Goal: Transaction & Acquisition: Obtain resource

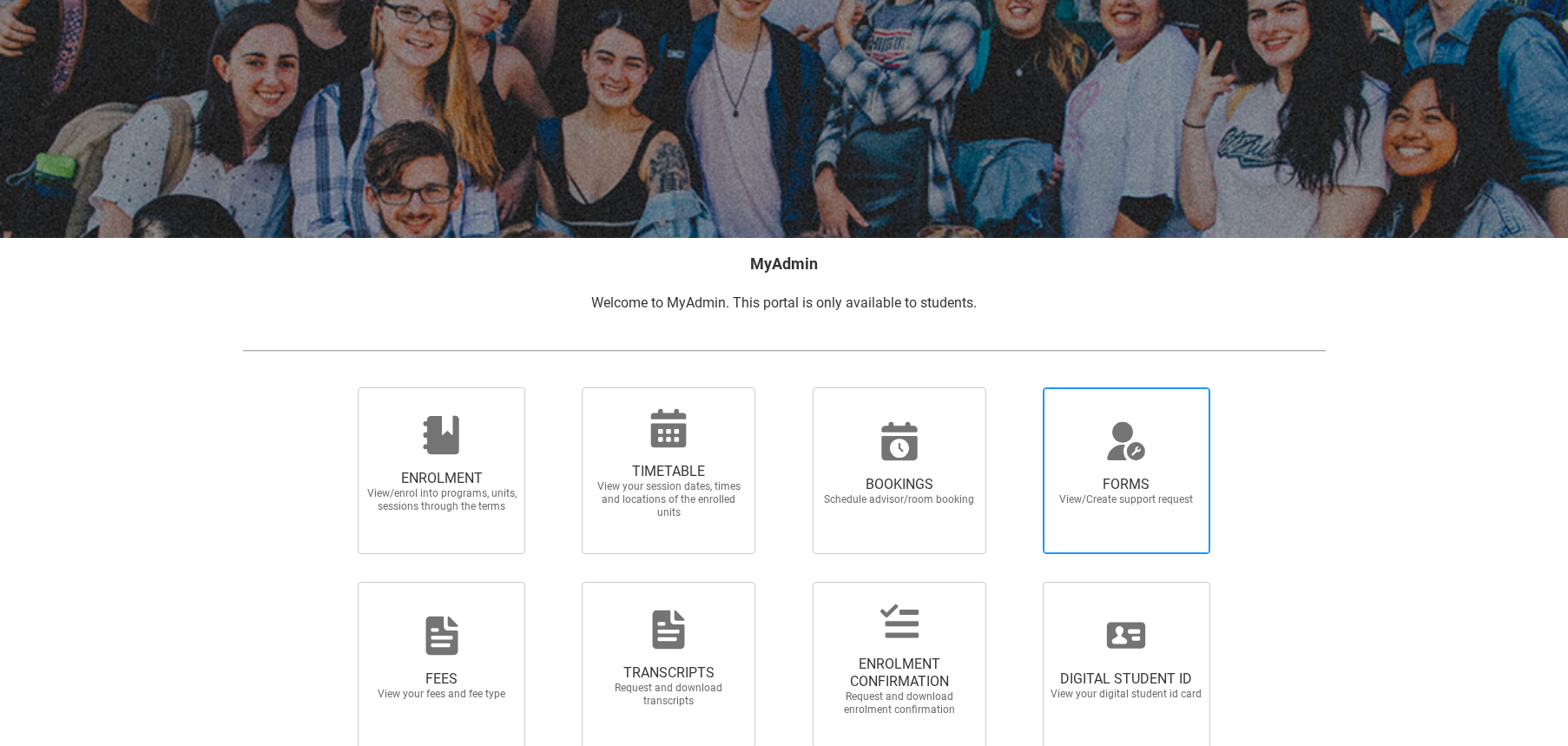
scroll to position [191, 0]
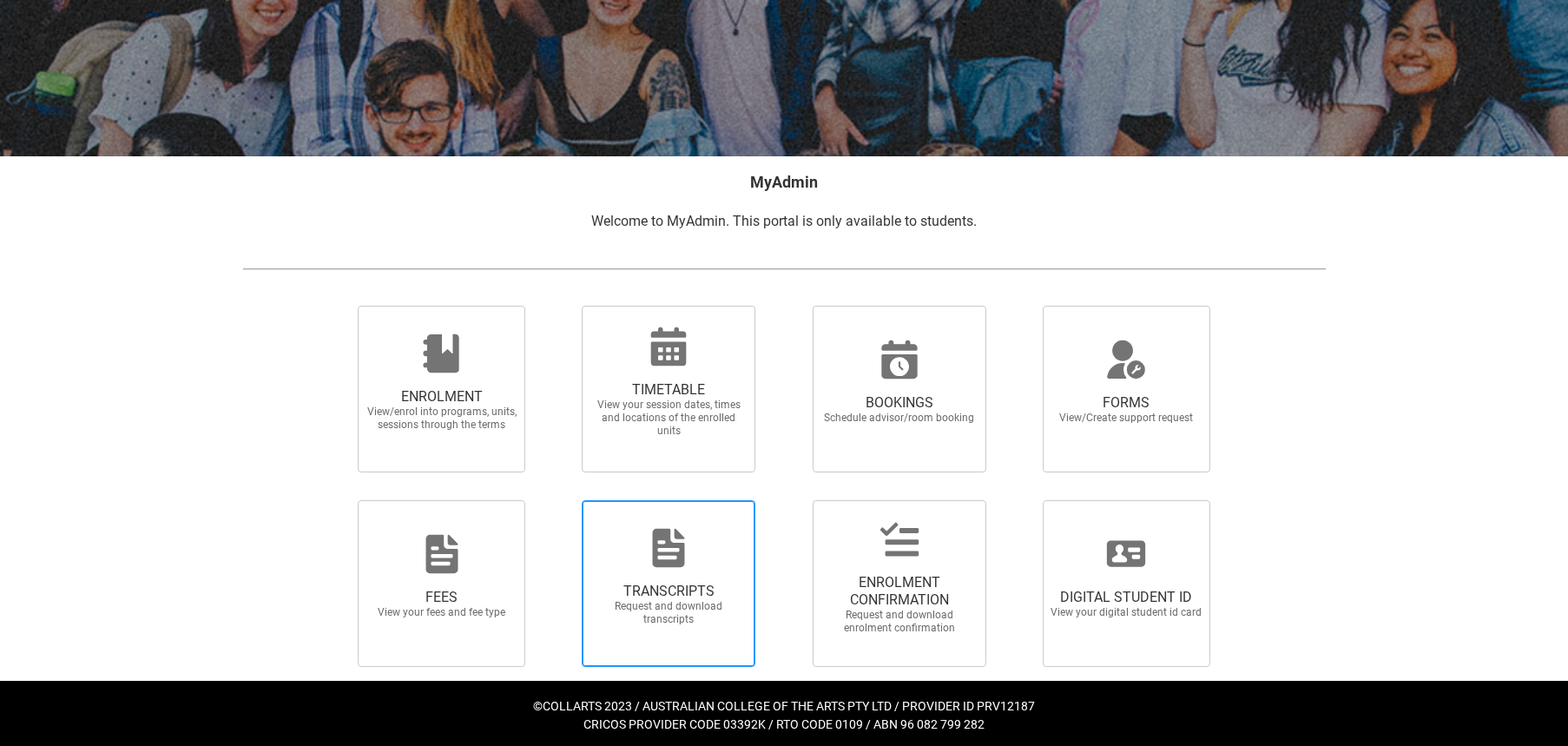
click at [658, 555] on icon at bounding box center [669, 548] width 32 height 38
click at [560, 500] on input "TRANSCRIPTS Request and download transcripts" at bounding box center [560, 500] width 1 height 1
radio input "true"
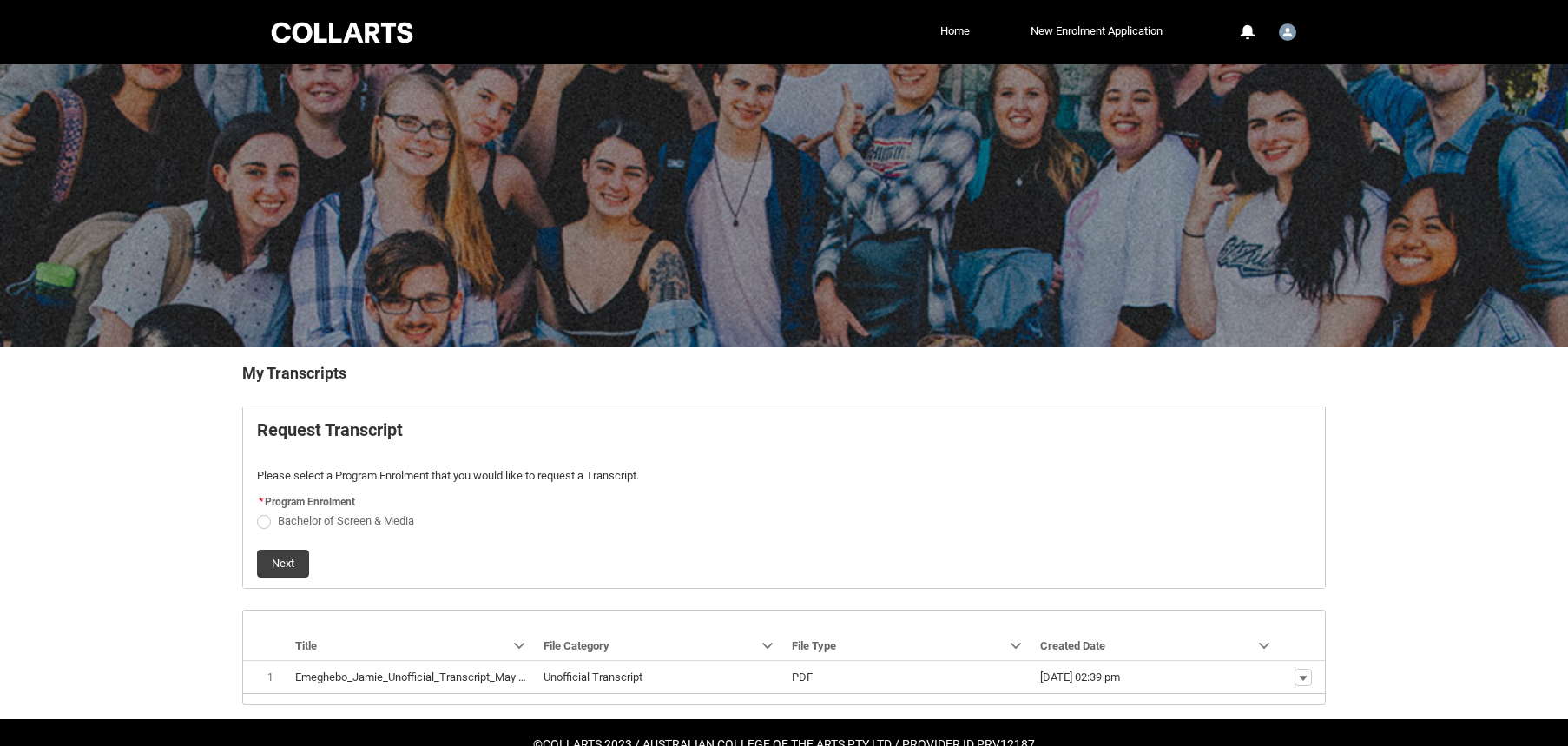
click at [264, 520] on span "Request_Student_Transcript flow" at bounding box center [264, 522] width 14 height 14
click at [257, 512] on input "Bachelor of Screen & Media" at bounding box center [256, 511] width 1 height 1
radio input "true"
click at [276, 566] on button "Next" at bounding box center [283, 563] width 52 height 28
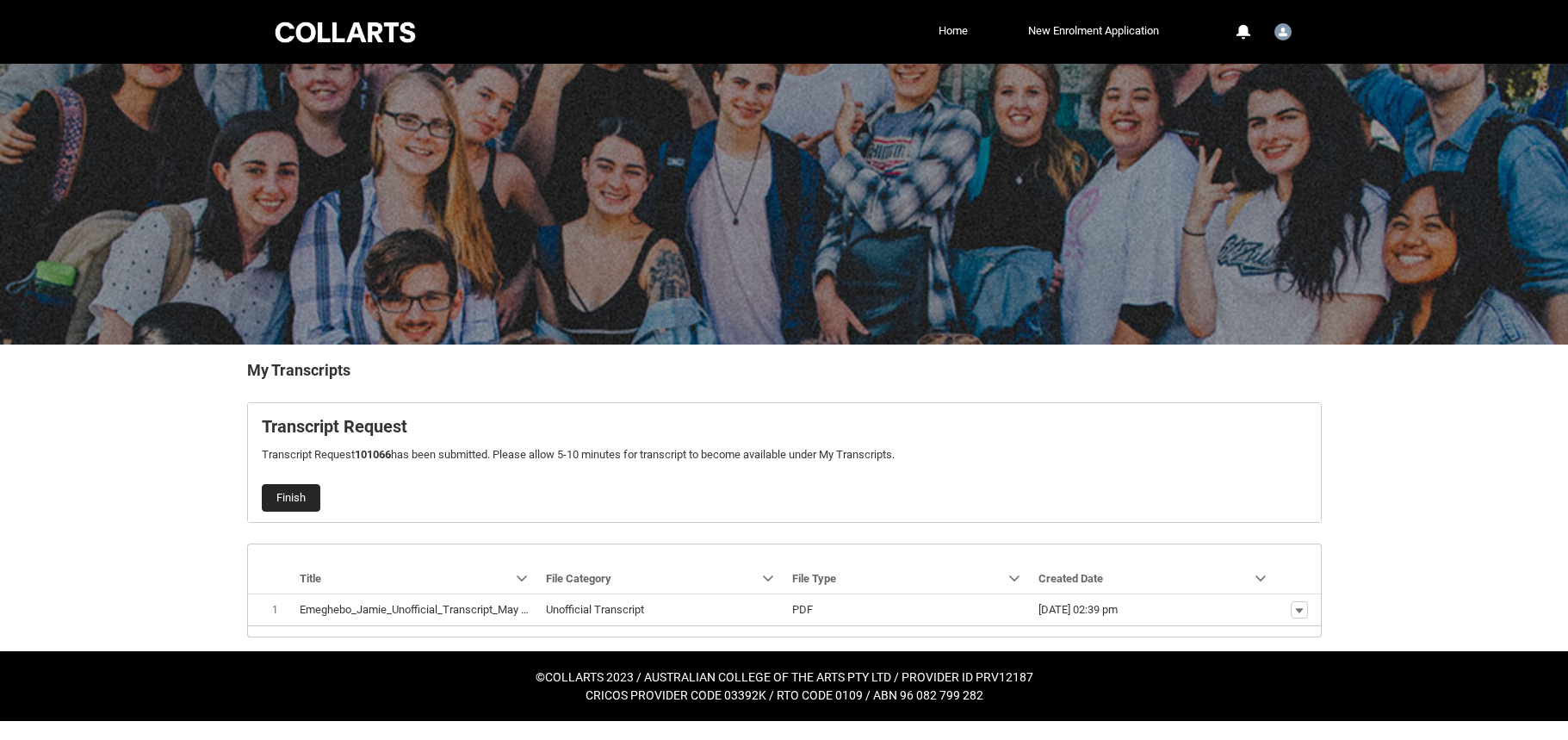
click at [299, 496] on button "Finish" at bounding box center [291, 498] width 58 height 28
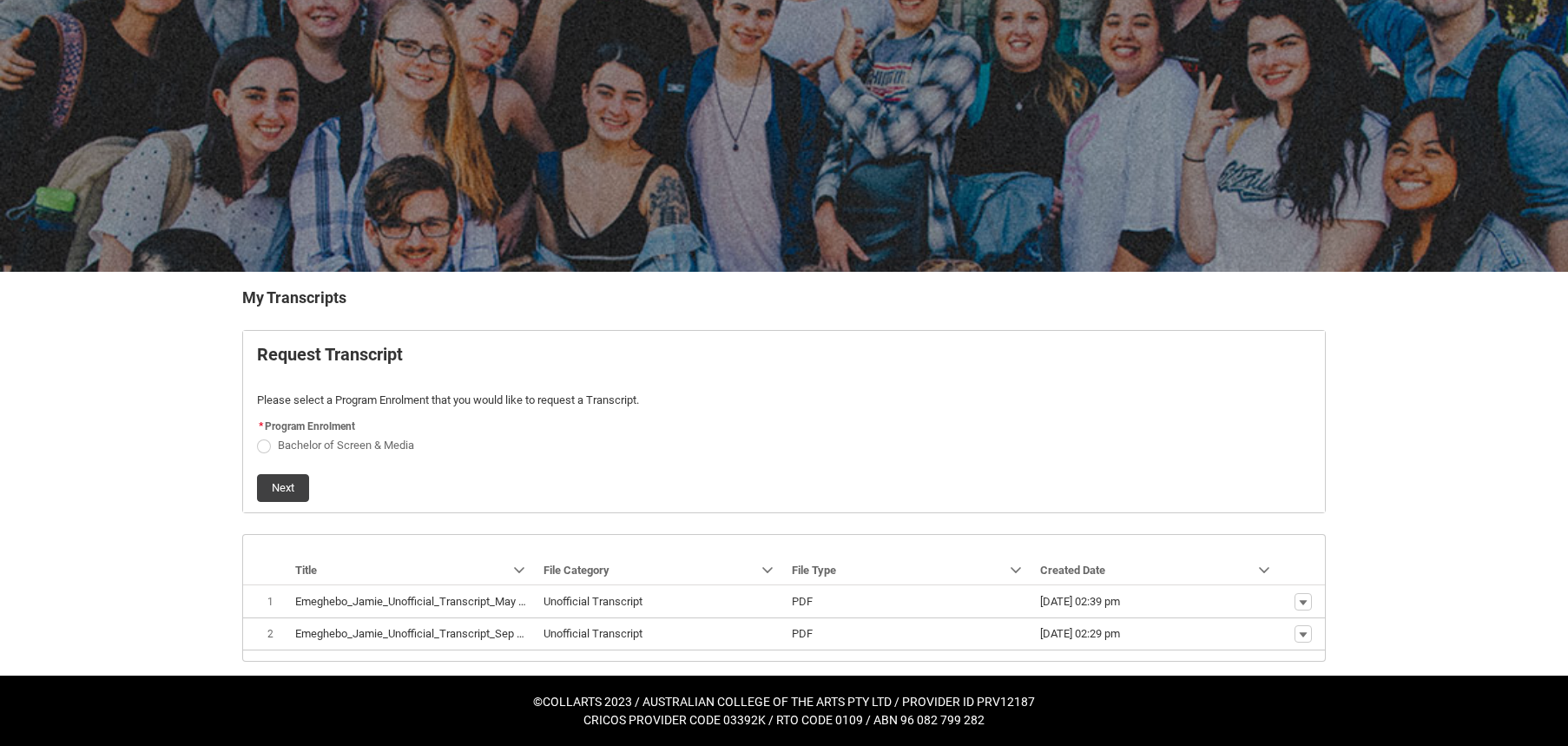
scroll to position [76, 0]
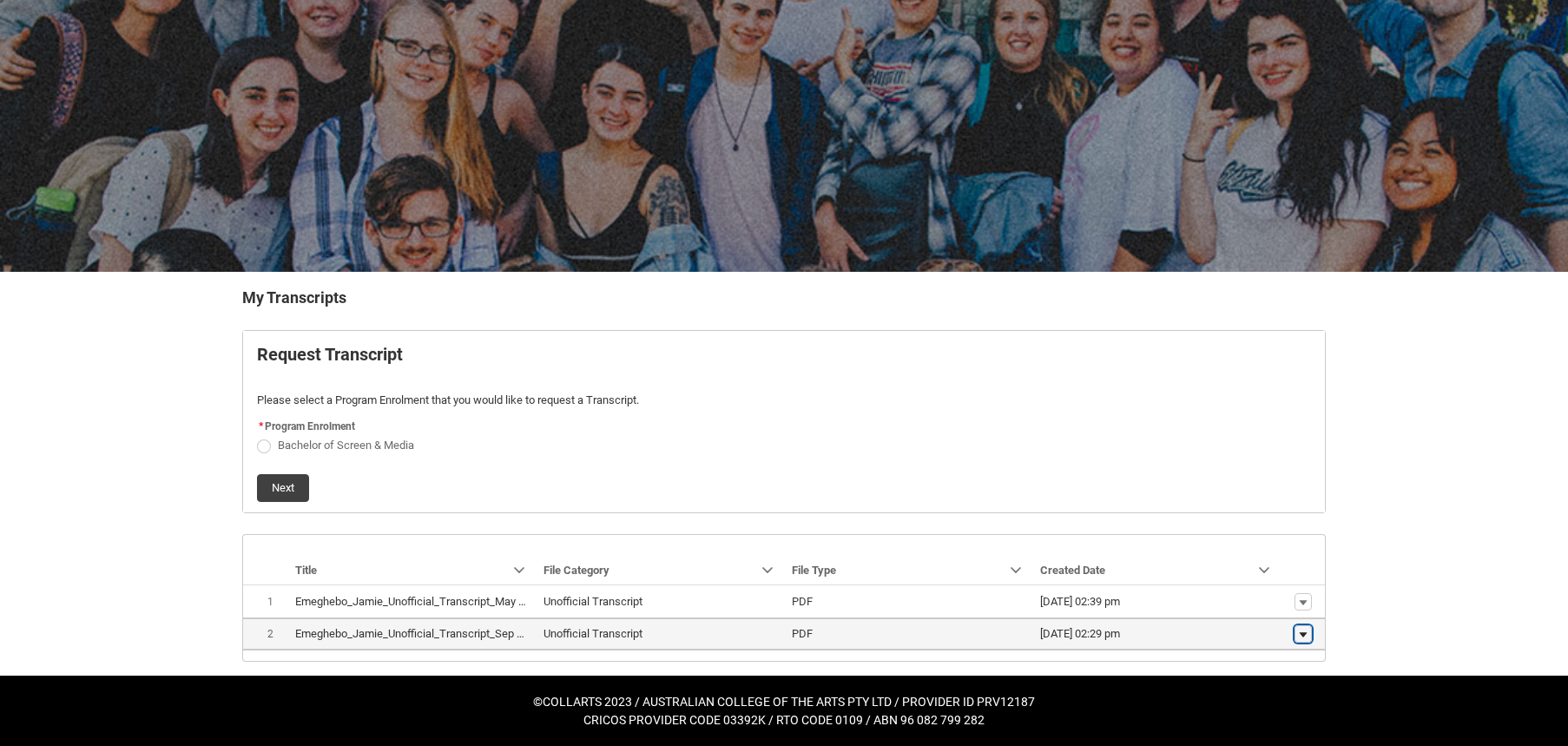
click at [1302, 637] on lightning-primitive-icon "button" at bounding box center [1303, 634] width 10 height 12
click at [1268, 605] on span "Download" at bounding box center [1264, 608] width 48 height 16
